Goal: Task Accomplishment & Management: Complete application form

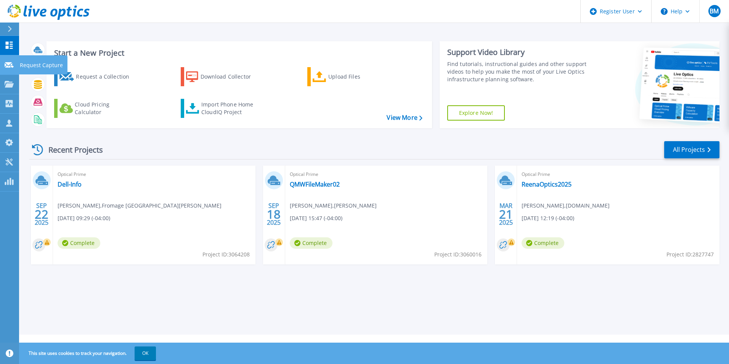
click at [17, 66] on link "Request Capture Request Capture" at bounding box center [9, 64] width 19 height 19
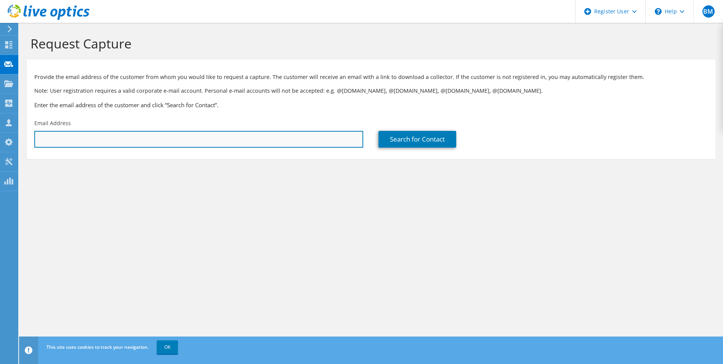
click at [45, 142] on input "text" at bounding box center [198, 139] width 329 height 17
paste input "Nima.Zandkarimi@rtmgp.ca"
type input "Nima.Zandkarimi@rtmgp.ca"
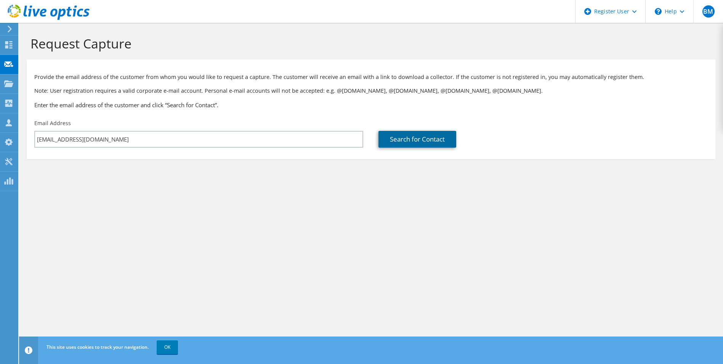
click at [424, 138] on link "Search for Contact" at bounding box center [417, 139] width 78 height 17
type input "RTM GROUP"
type input "Nima"
type input "Zandkarimi"
type input "[GEOGRAPHIC_DATA]"
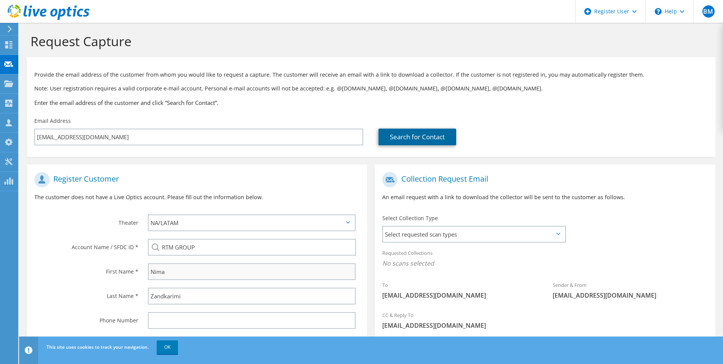
scroll to position [69, 0]
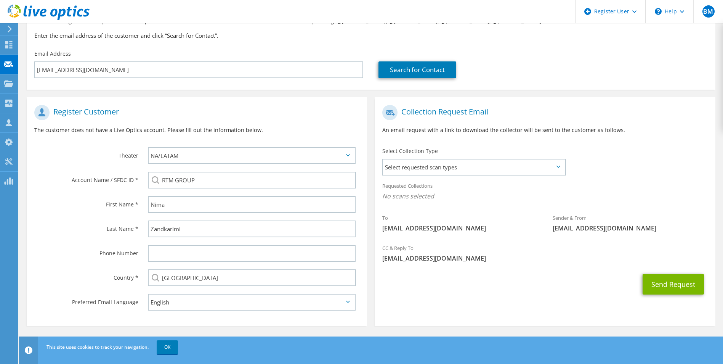
click at [346, 155] on icon at bounding box center [348, 155] width 4 height 2
click at [350, 155] on select "APJ EMEA NA/LATAM" at bounding box center [252, 155] width 208 height 17
click at [148, 147] on select "APJ EMEA NA/LATAM" at bounding box center [252, 155] width 208 height 17
click at [559, 167] on icon at bounding box center [558, 166] width 4 height 2
click at [555, 166] on span "Select requested scan types" at bounding box center [473, 166] width 181 height 15
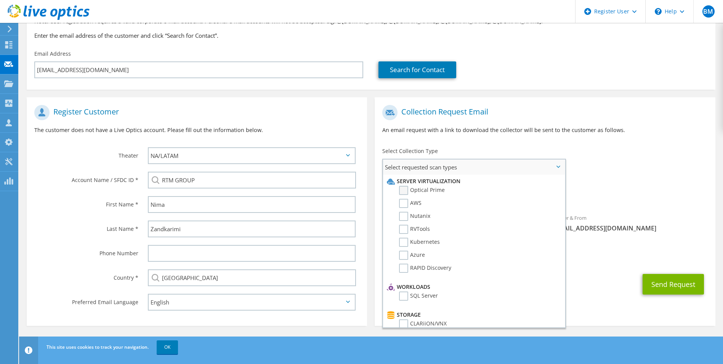
click at [406, 188] on label "Optical Prime" at bounding box center [422, 190] width 46 height 9
click at [0, 0] on input "Optical Prime" at bounding box center [0, 0] width 0 height 0
click at [594, 163] on div "To Nima.Zandkarimi@rtmgp.ca Sender & From liveoptics@liveoptics.com" at bounding box center [545, 171] width 340 height 141
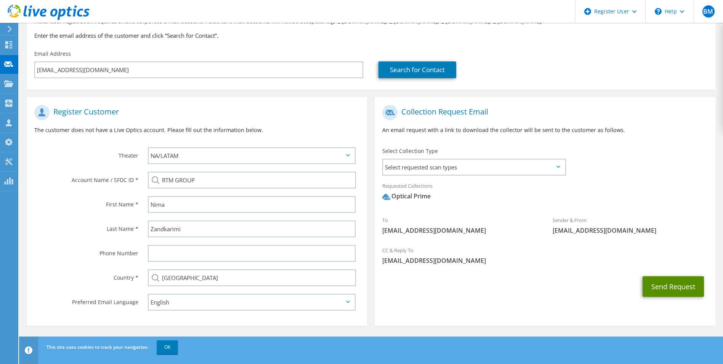
click at [684, 287] on button "Send Request" at bounding box center [673, 286] width 61 height 21
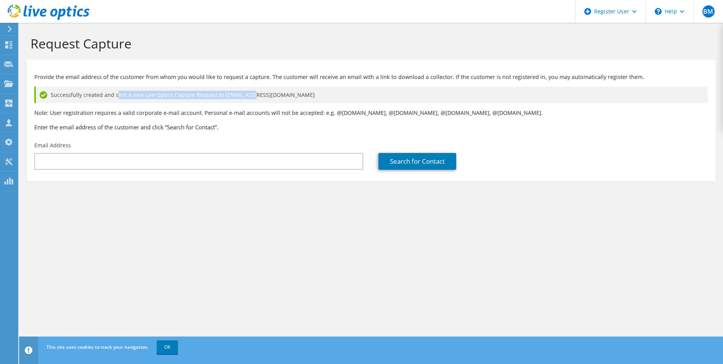
drag, startPoint x: 114, startPoint y: 96, endPoint x: 248, endPoint y: 99, distance: 134.2
click at [248, 99] on div "Successfully created and sent a new Live Optics Capture Request to [EMAIL_ADDRE…" at bounding box center [370, 95] width 673 height 16
click at [329, 239] on div "Request Capture Provide the email address of the customer from whom you would l…" at bounding box center [371, 193] width 704 height 341
